Goal: Transaction & Acquisition: Book appointment/travel/reservation

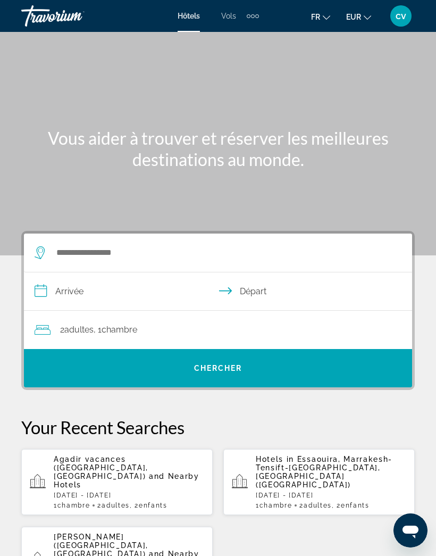
click at [115, 472] on span "and Nearby Hotels" at bounding box center [127, 480] width 146 height 17
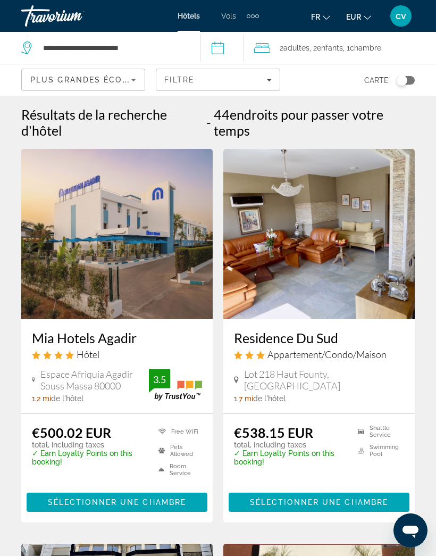
click at [256, 13] on div "Extra navigation items" at bounding box center [253, 16] width 12 height 16
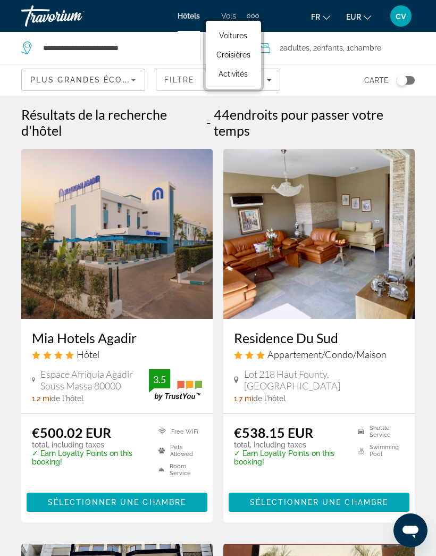
click at [234, 74] on span "Activités" at bounding box center [233, 74] width 29 height 9
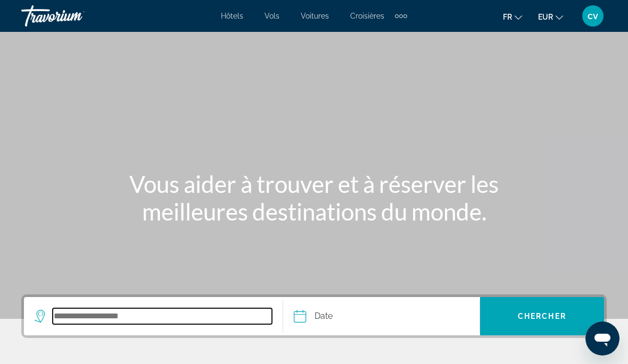
click at [179, 309] on input "Search destination" at bounding box center [162, 317] width 219 height 16
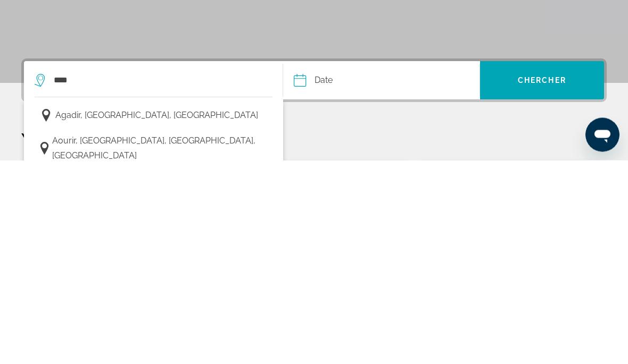
click at [170, 312] on span "Agadir, [GEOGRAPHIC_DATA], [GEOGRAPHIC_DATA]" at bounding box center [156, 319] width 203 height 15
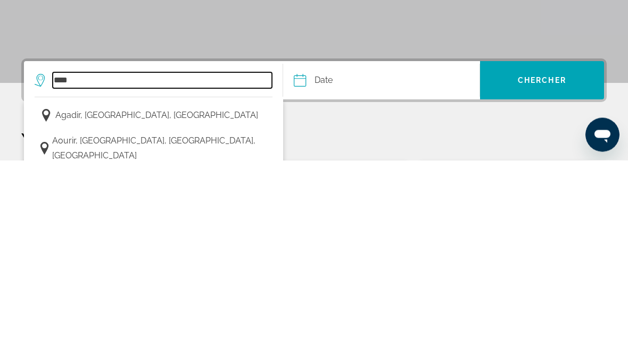
type input "**********"
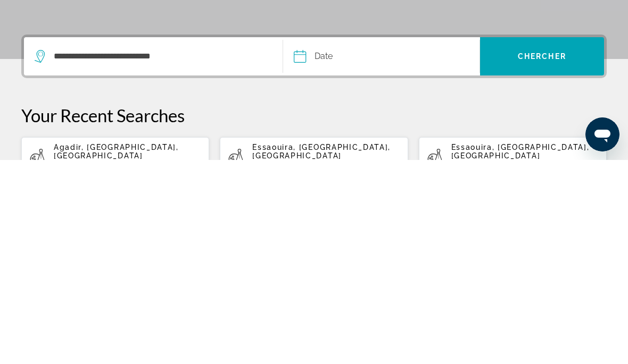
click at [422, 242] on button "Date Navigation placeholder Oct *** *** *** *** *** *** *** *** *** *** *** ***…" at bounding box center [387, 261] width 186 height 38
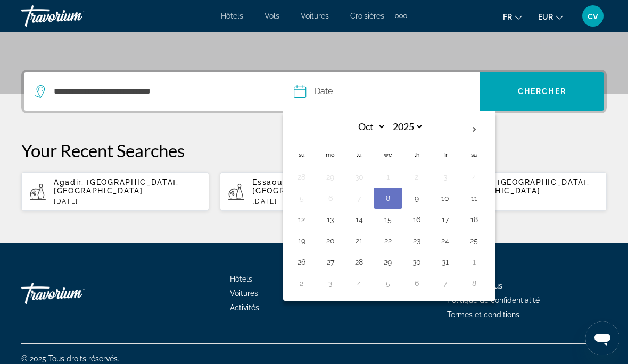
click at [420, 216] on button "16" at bounding box center [416, 219] width 17 height 15
type input "**********"
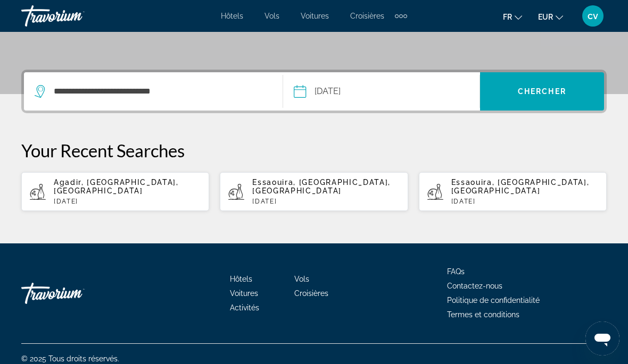
click at [436, 92] on span "Chercher" at bounding box center [542, 91] width 48 height 9
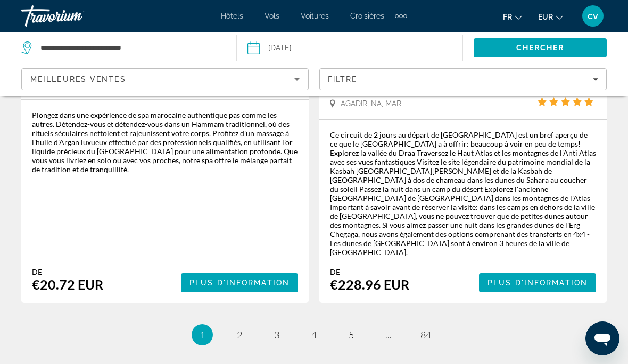
scroll to position [2359, 0]
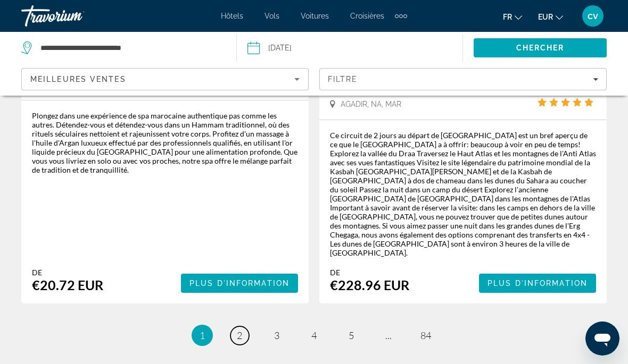
click at [244, 327] on link "page 2" at bounding box center [239, 336] width 19 height 19
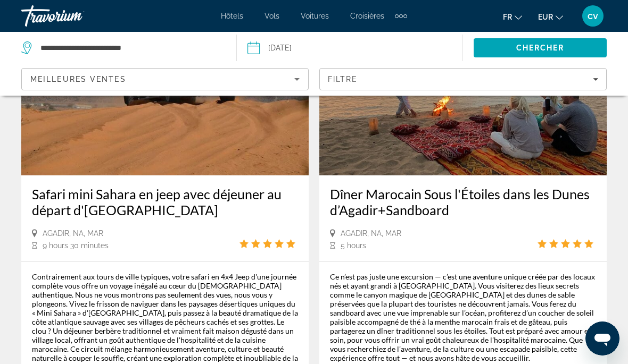
scroll to position [231, 0]
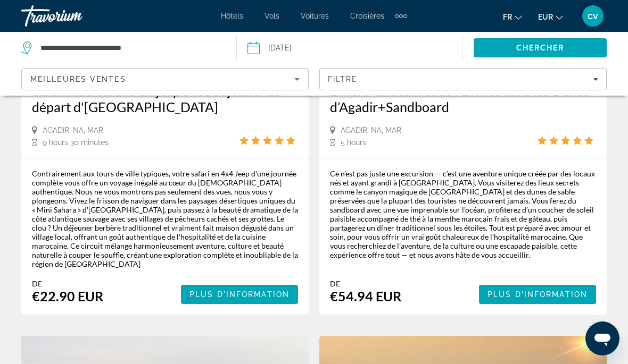
click at [436, 290] on span "Plus d'information" at bounding box center [537, 294] width 100 height 9
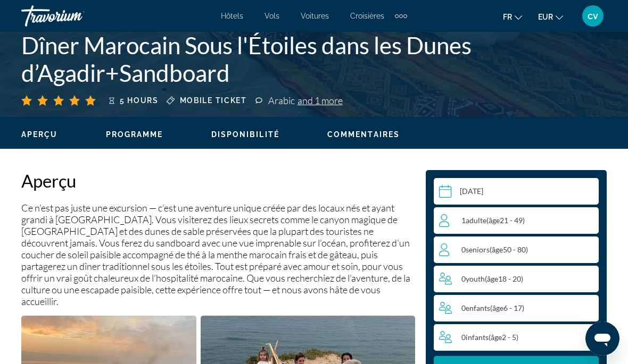
scroll to position [421, 0]
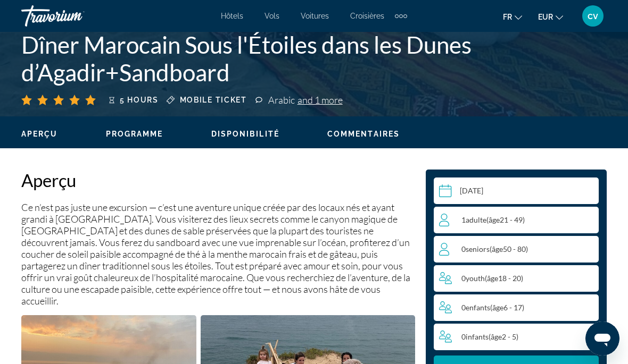
click at [436, 196] on input "Main content" at bounding box center [518, 193] width 169 height 30
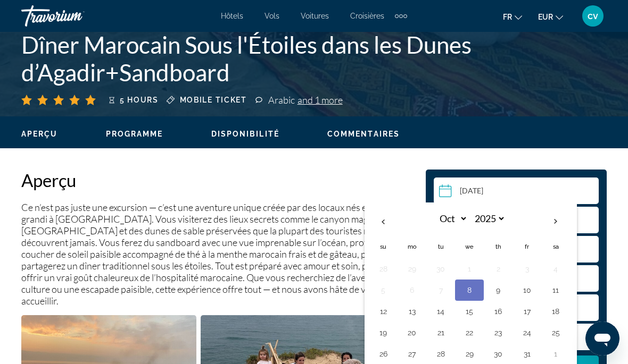
click at [411, 312] on button "13" at bounding box center [411, 311] width 17 height 15
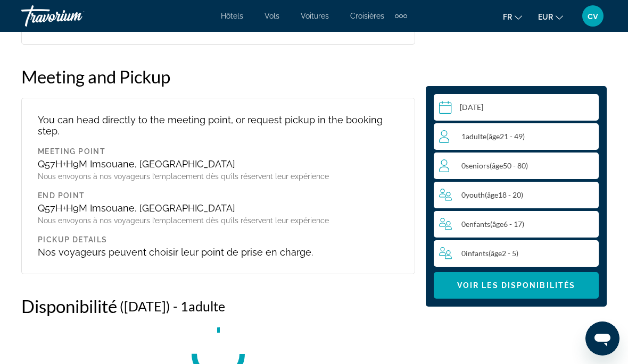
scroll to position [1667, 0]
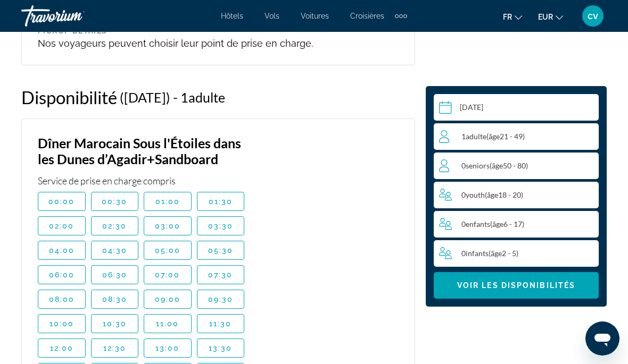
click at [436, 106] on input "**********" at bounding box center [518, 109] width 169 height 30
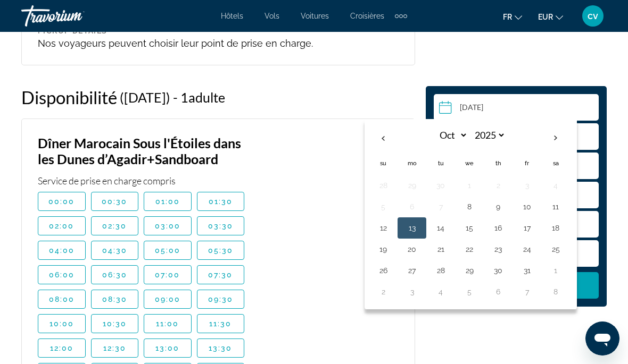
click at [413, 247] on button "20" at bounding box center [411, 249] width 17 height 15
type input "**********"
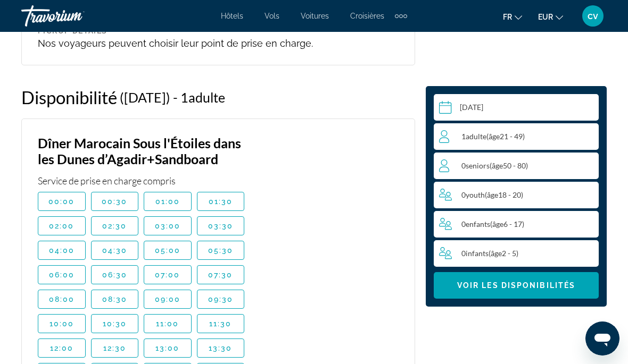
click at [436, 105] on input "**********" at bounding box center [518, 109] width 169 height 30
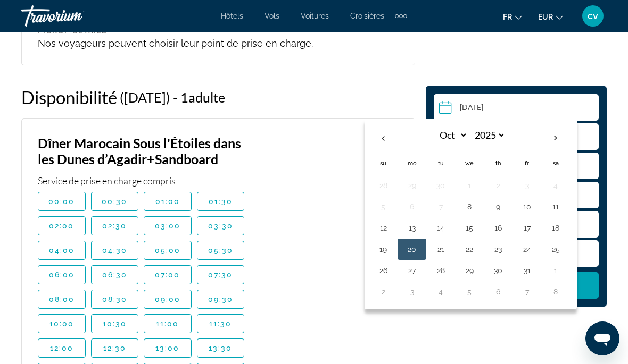
click at [416, 248] on button "20" at bounding box center [411, 249] width 17 height 15
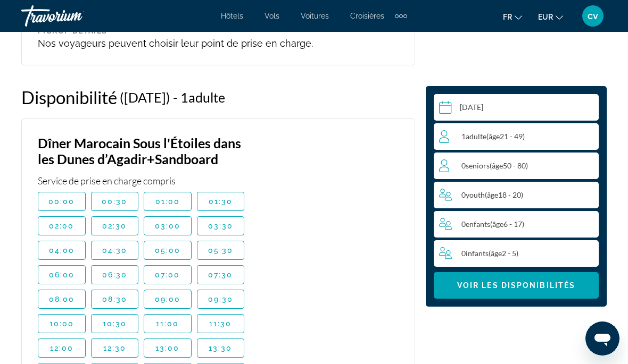
click at [436, 135] on div "1 Adulte Adultes ( âge 21 - 49)" at bounding box center [518, 136] width 159 height 13
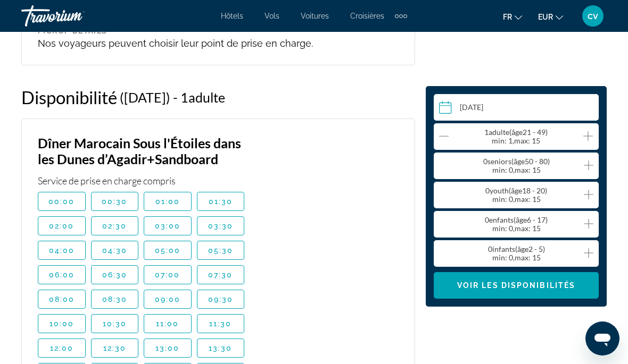
click at [436, 136] on icon "Increment adults" at bounding box center [588, 136] width 10 height 10
click at [436, 222] on icon "Increment children" at bounding box center [589, 224] width 10 height 13
click at [436, 221] on icon "Increment children" at bounding box center [589, 224] width 10 height 13
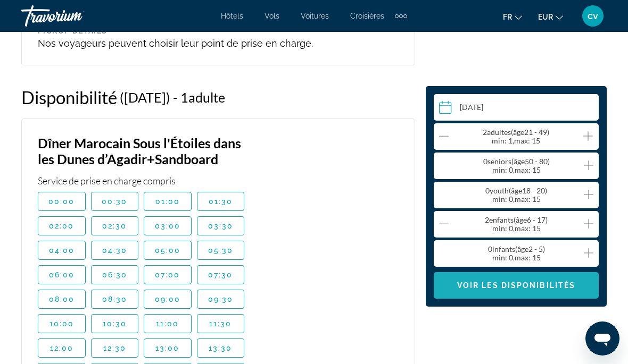
click at [436, 282] on span "Voir les disponibilités" at bounding box center [516, 285] width 118 height 9
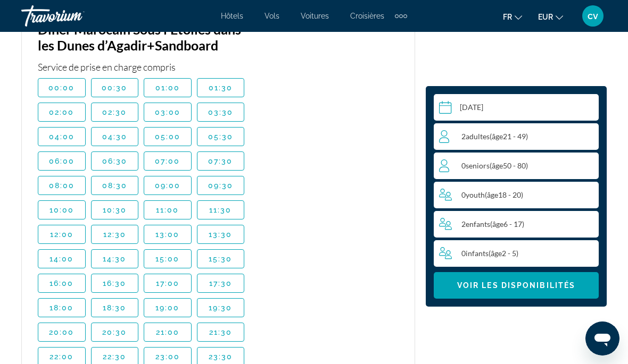
scroll to position [1781, 0]
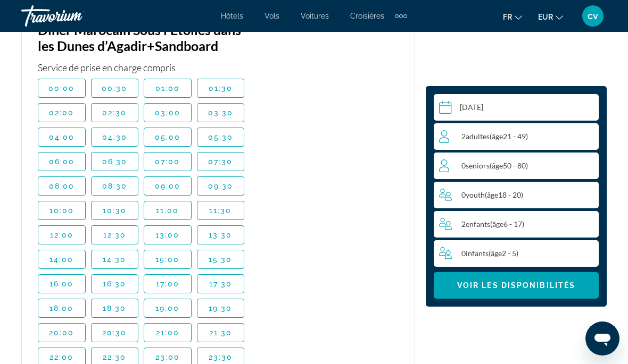
click at [225, 255] on span "15:30" at bounding box center [221, 259] width 24 height 9
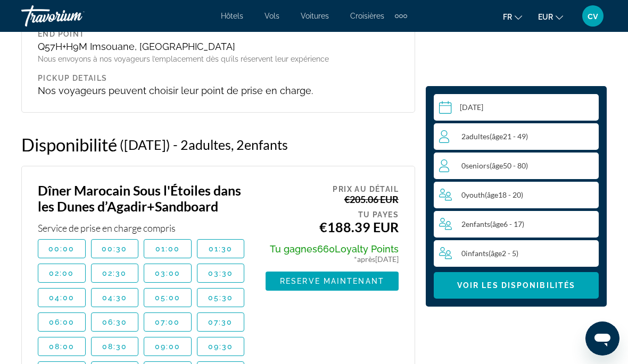
scroll to position [1623, 0]
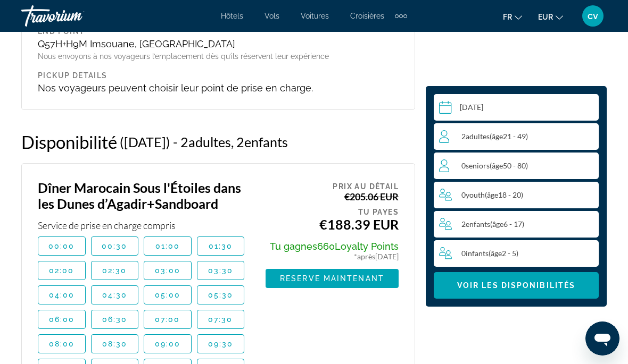
click at [345, 266] on span "Main content" at bounding box center [331, 279] width 133 height 26
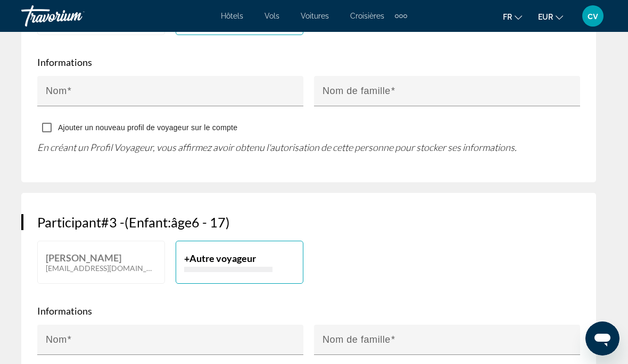
scroll to position [968, 0]
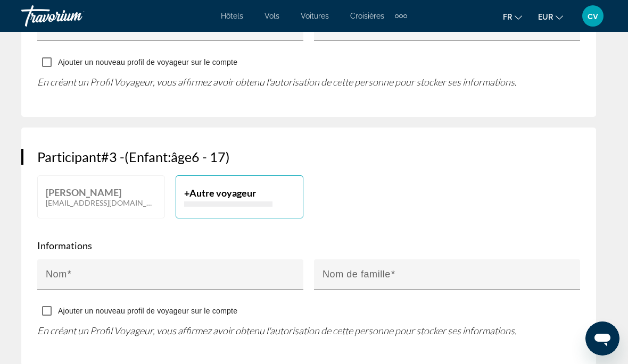
click at [60, 198] on p "[EMAIL_ADDRESS][DOMAIN_NAME]" at bounding box center [101, 202] width 111 height 9
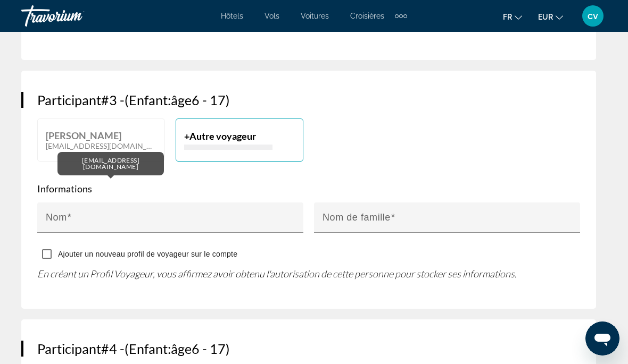
scroll to position [1026, 0]
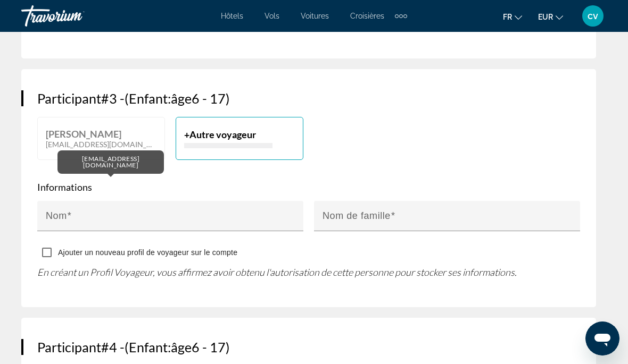
click at [61, 129] on p "[PERSON_NAME]" at bounding box center [101, 134] width 111 height 12
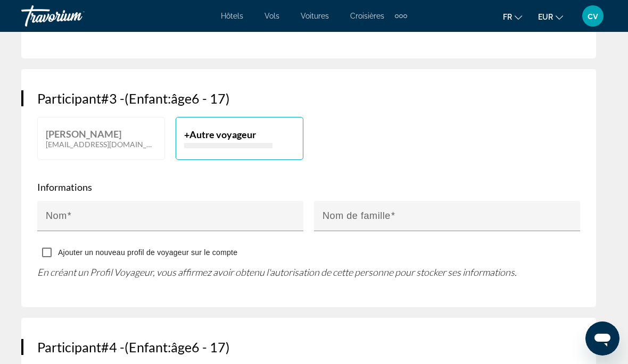
click at [82, 137] on p "[PERSON_NAME]" at bounding box center [101, 134] width 111 height 12
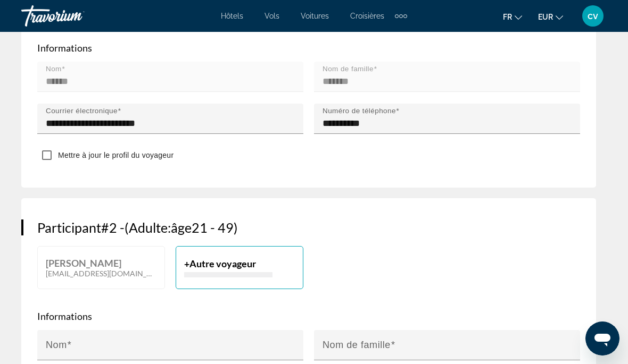
scroll to position [649, 0]
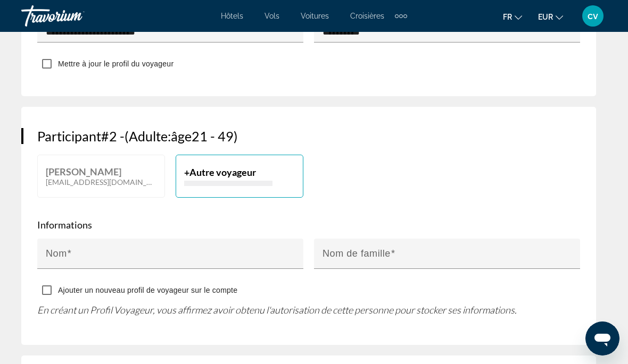
click at [146, 240] on div "Nom" at bounding box center [173, 254] width 255 height 30
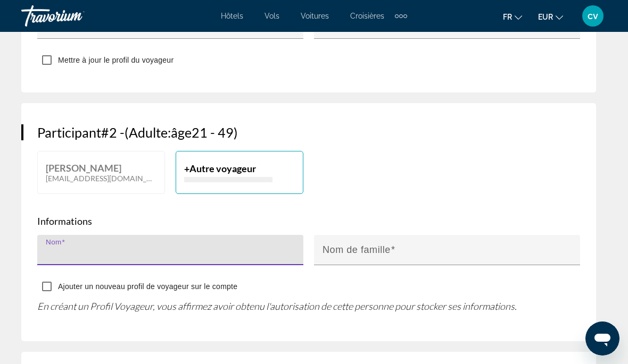
scroll to position [739, 0]
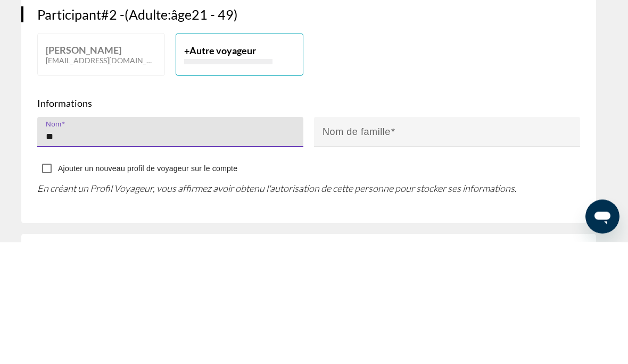
type input "*"
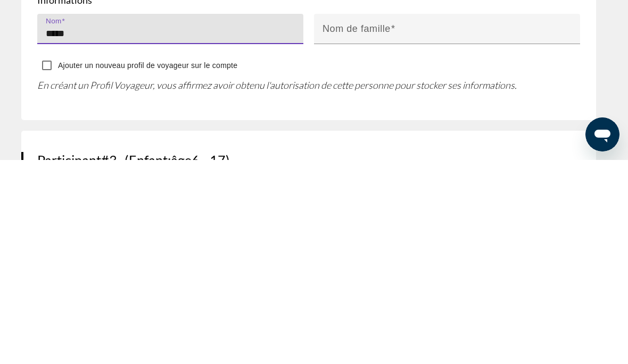
scroll to position [761, 0]
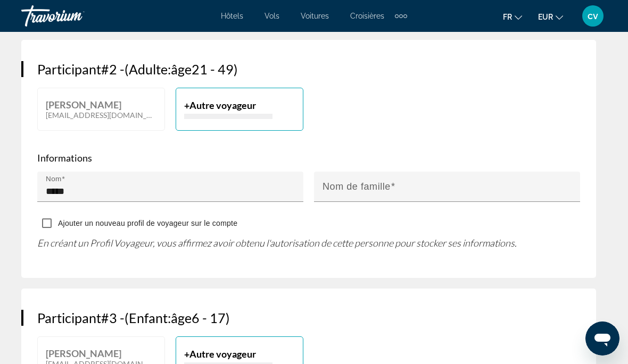
click at [197, 185] on input "*****" at bounding box center [173, 191] width 255 height 13
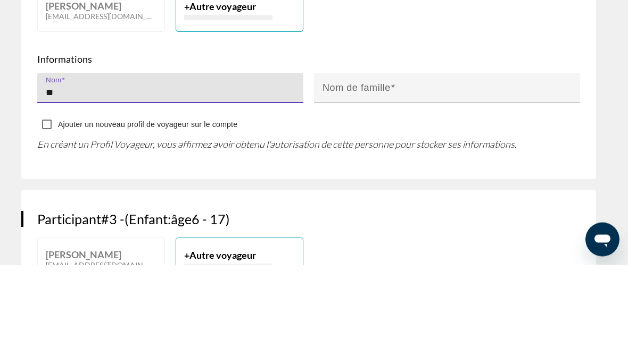
type input "*"
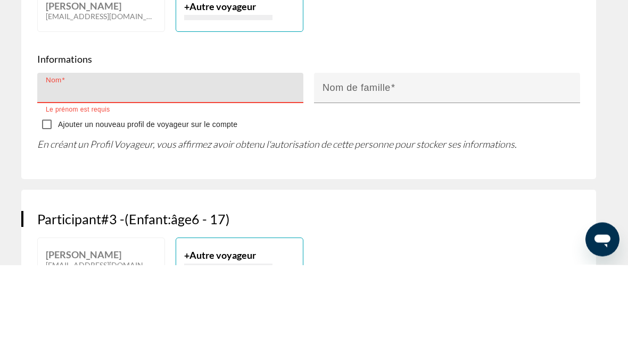
type input "*"
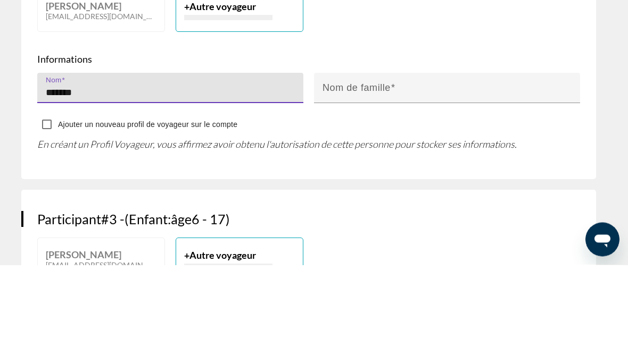
type input "*******"
click at [414, 172] on div "Nom de famille" at bounding box center [449, 187] width 255 height 30
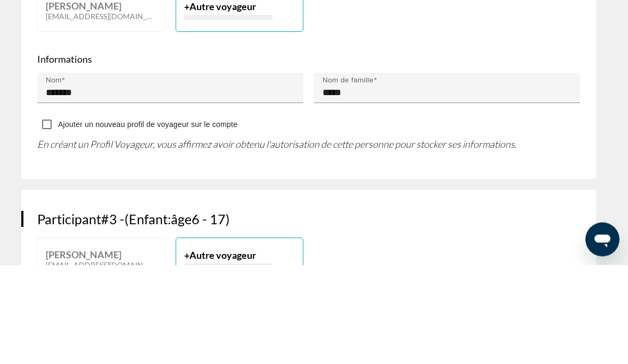
scroll to position [905, 0]
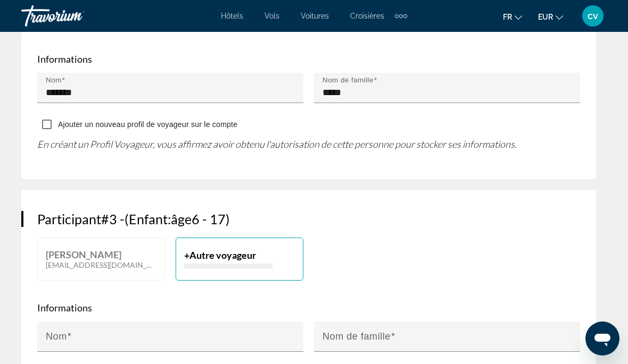
type input "*****"
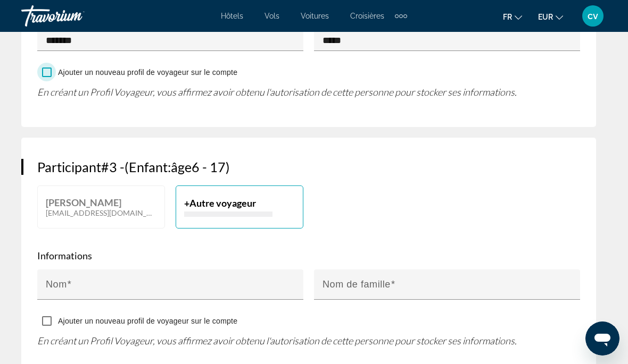
scroll to position [960, 0]
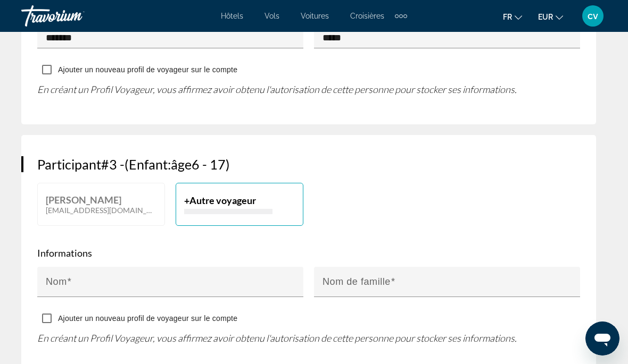
click at [97, 280] on input "Nom" at bounding box center [173, 286] width 255 height 13
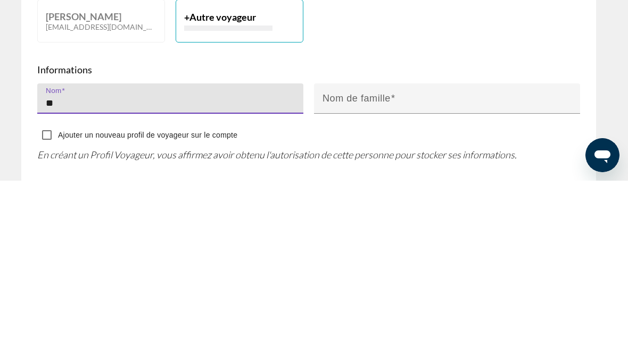
type input "*"
type input "***"
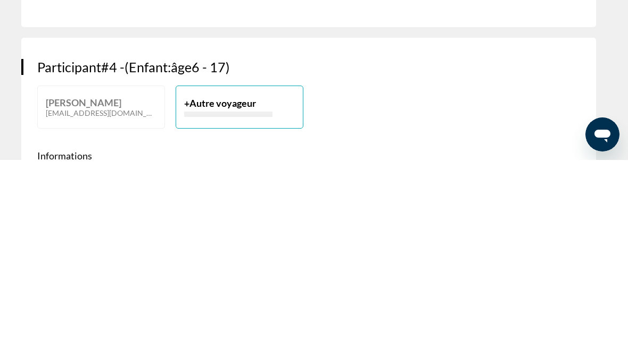
type input "*****"
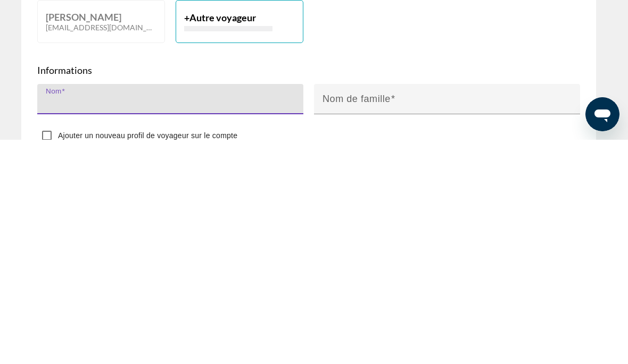
type input "*"
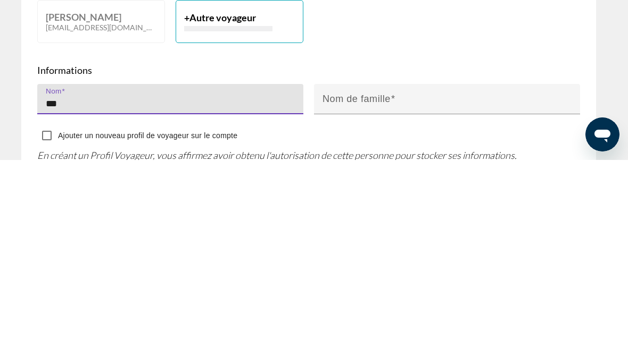
type input "***"
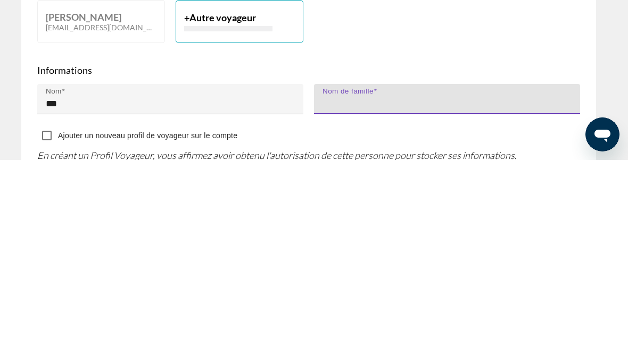
type input "*"
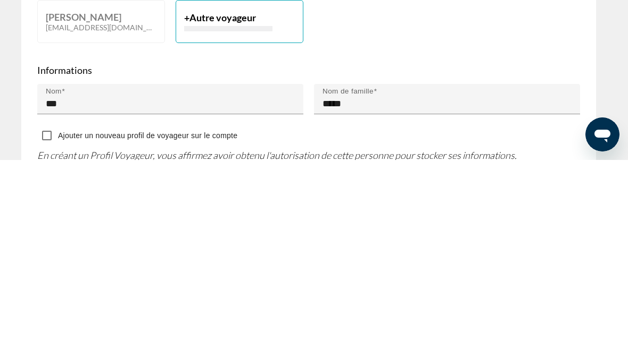
scroll to position [1392, 0]
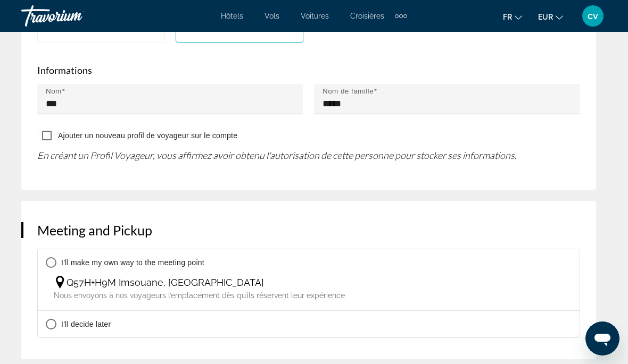
type input "*****"
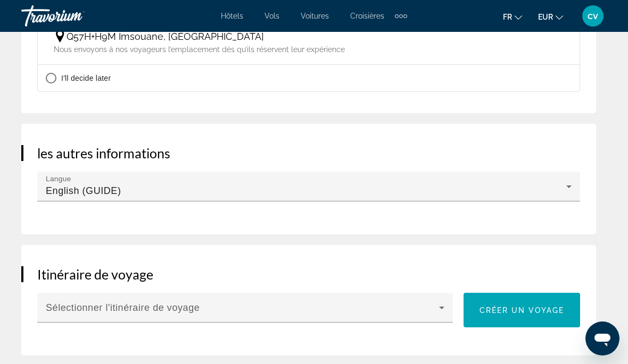
scroll to position [1646, 0]
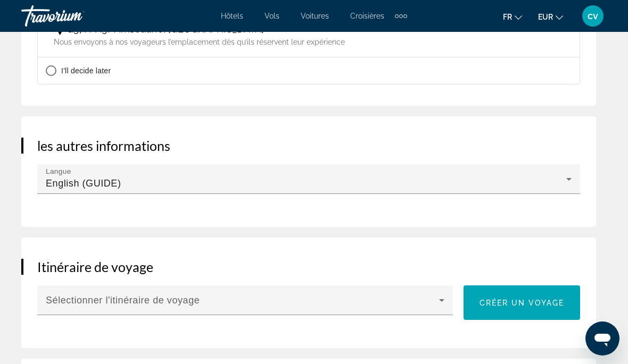
click at [436, 173] on icon "Main content" at bounding box center [568, 179] width 13 height 13
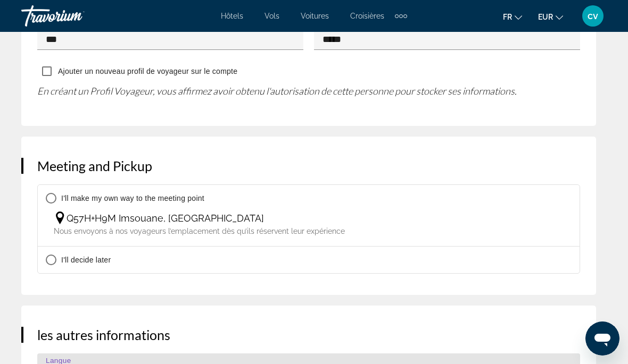
scroll to position [1458, 0]
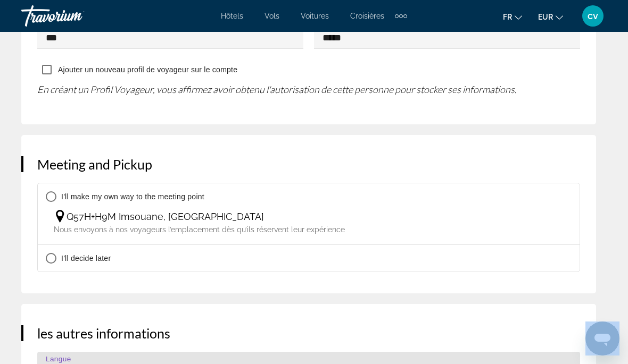
click at [148, 260] on div at bounding box center [314, 182] width 628 height 364
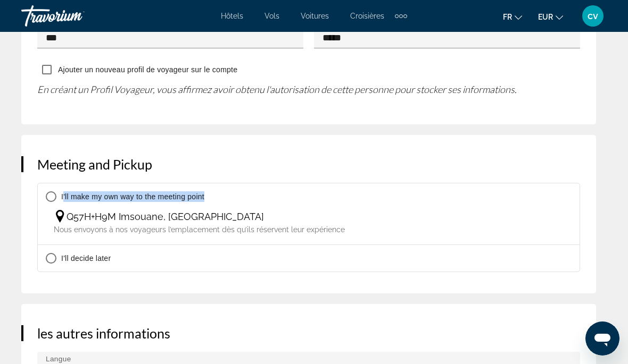
click at [269, 215] on div "Q57H+H9M Imsouane, [GEOGRAPHIC_DATA]" at bounding box center [314, 216] width 520 height 13
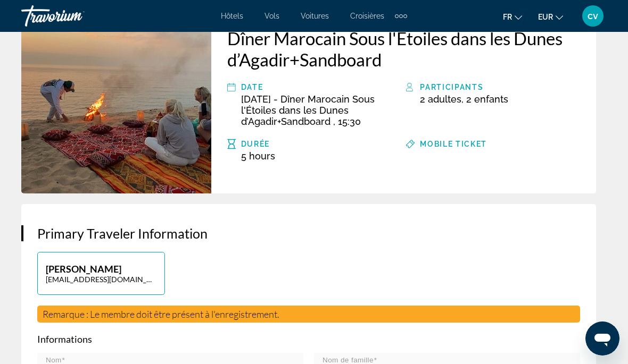
scroll to position [269, 0]
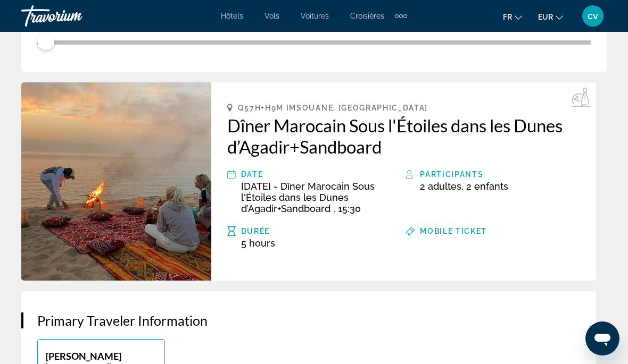
click at [436, 232] on span "Mobile ticket" at bounding box center [453, 231] width 67 height 9
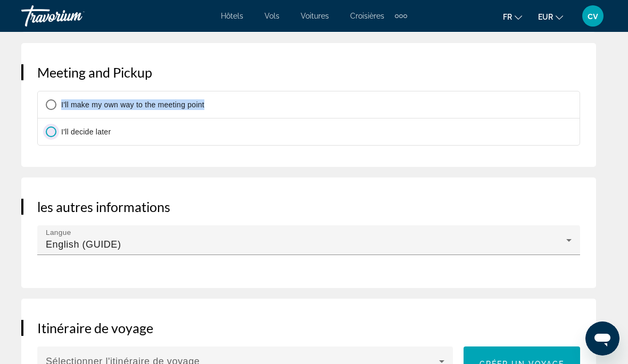
scroll to position [1552, 0]
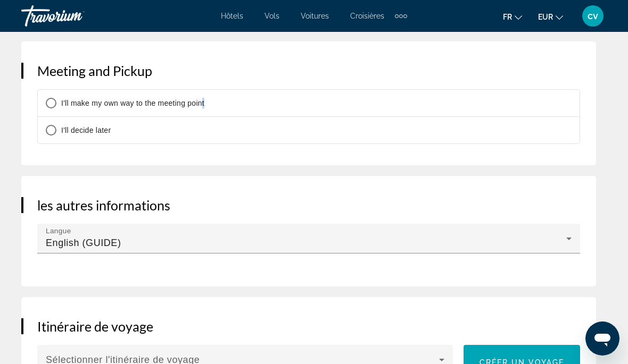
click at [278, 190] on div "les autres informations Langue English (GUIDE)" at bounding box center [308, 231] width 575 height 111
click at [333, 358] on span "Main content" at bounding box center [242, 364] width 393 height 13
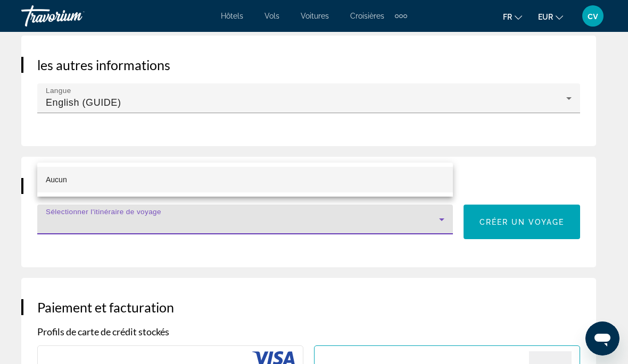
scroll to position [1699, 0]
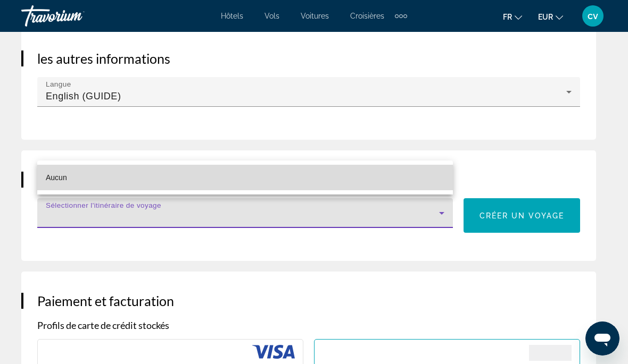
click at [434, 190] on mat-option "Aucun" at bounding box center [245, 178] width 416 height 26
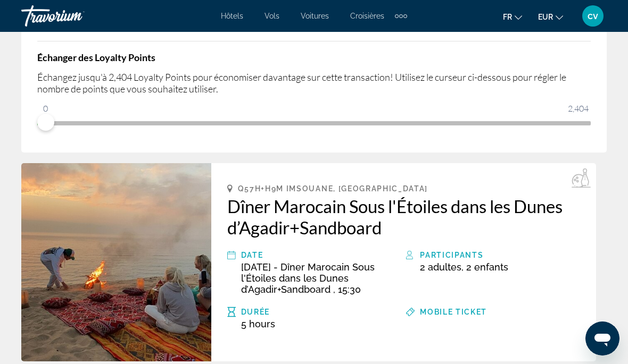
scroll to position [112, 0]
